Goal: Find specific page/section: Find specific page/section

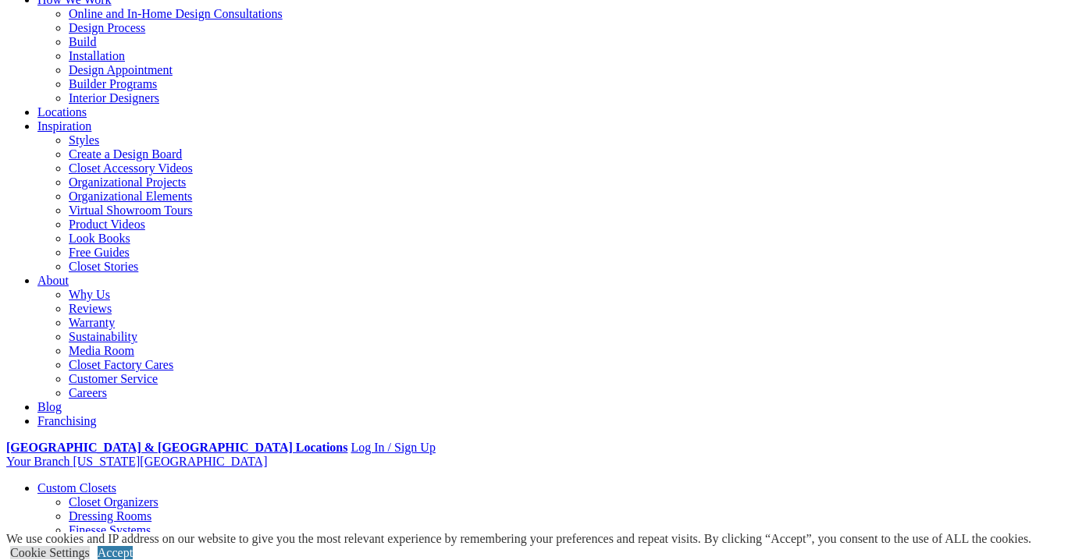
scroll to position [289, 0]
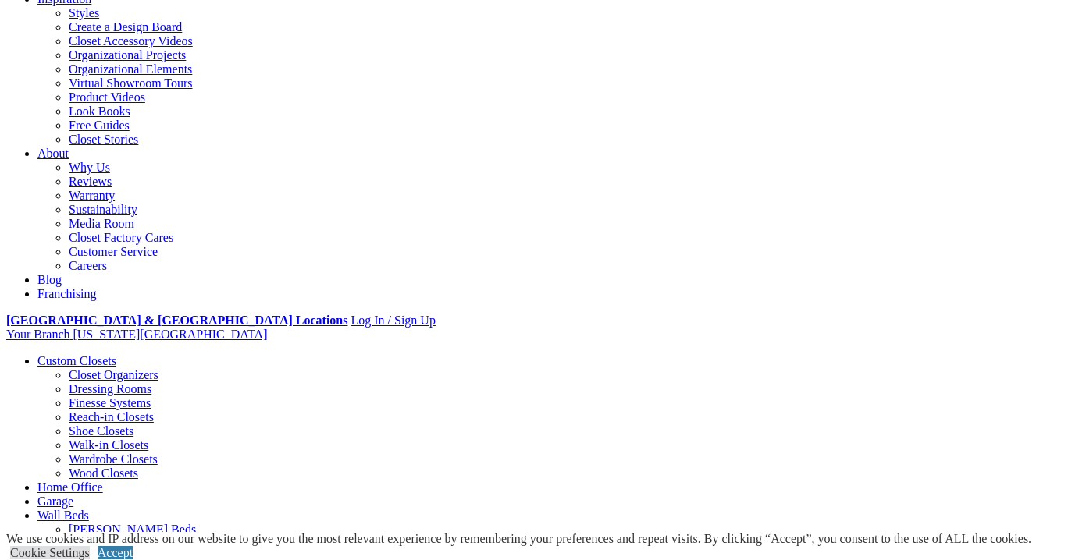
copy div "[PERSON_NAME] [PERSON_NAME]"
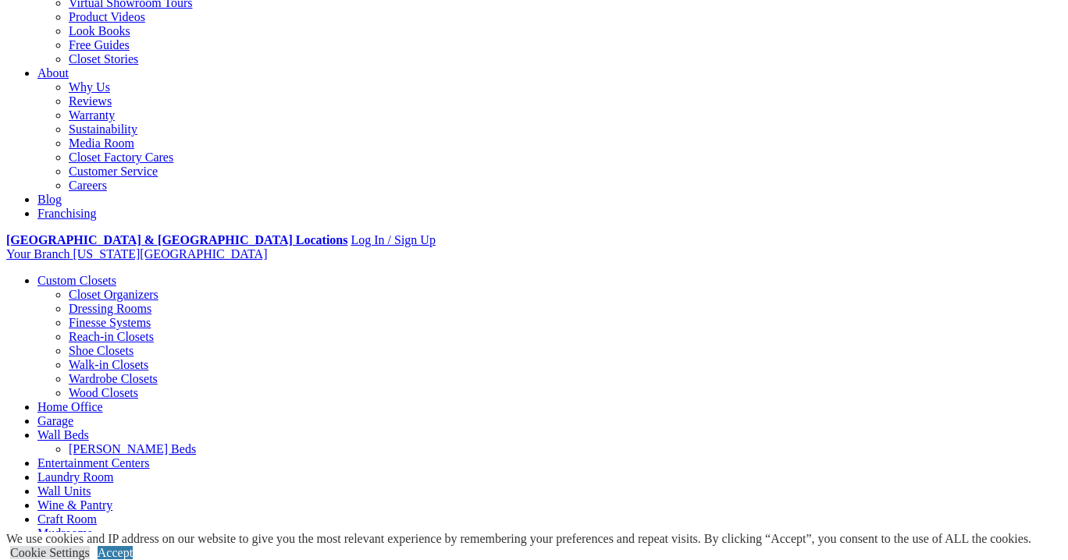
scroll to position [447, 0]
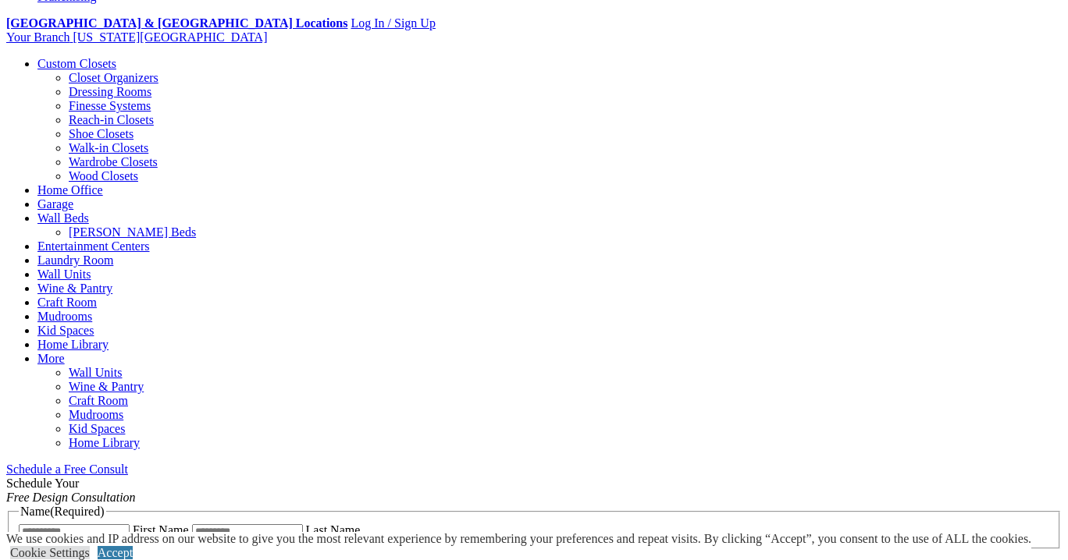
scroll to position [595, 0]
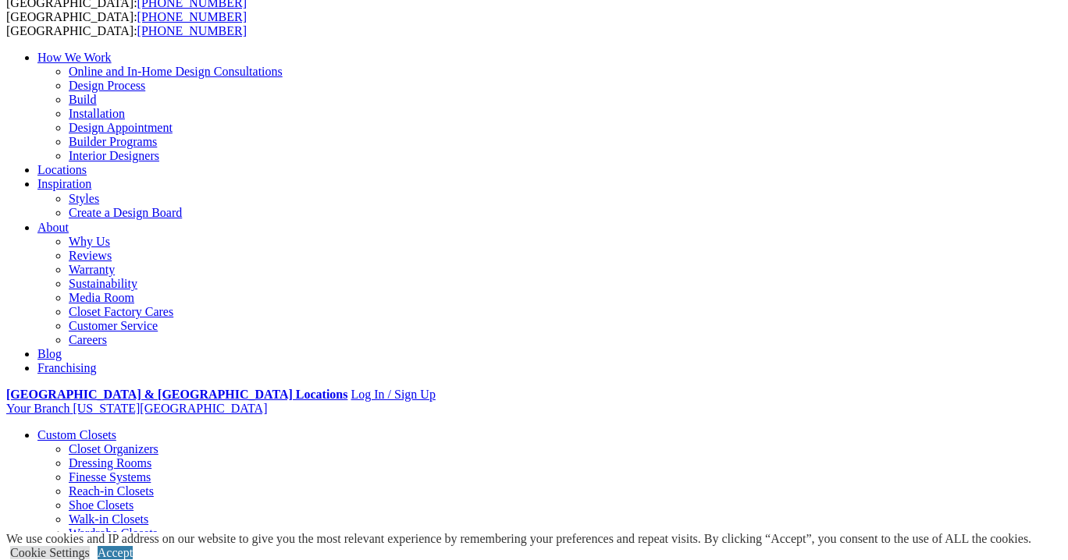
scroll to position [457, 0]
